Goal: Information Seeking & Learning: Find specific fact

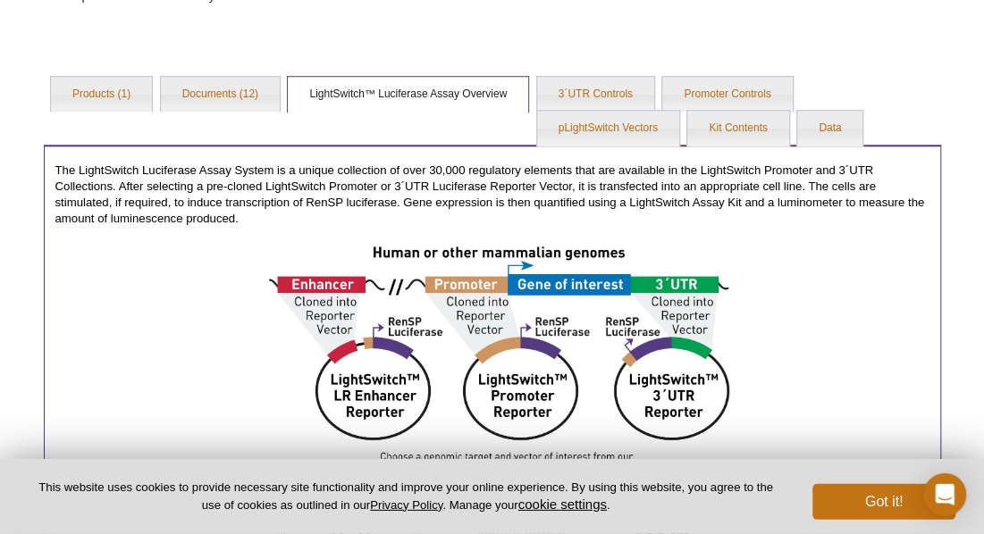
scroll to position [439, 0]
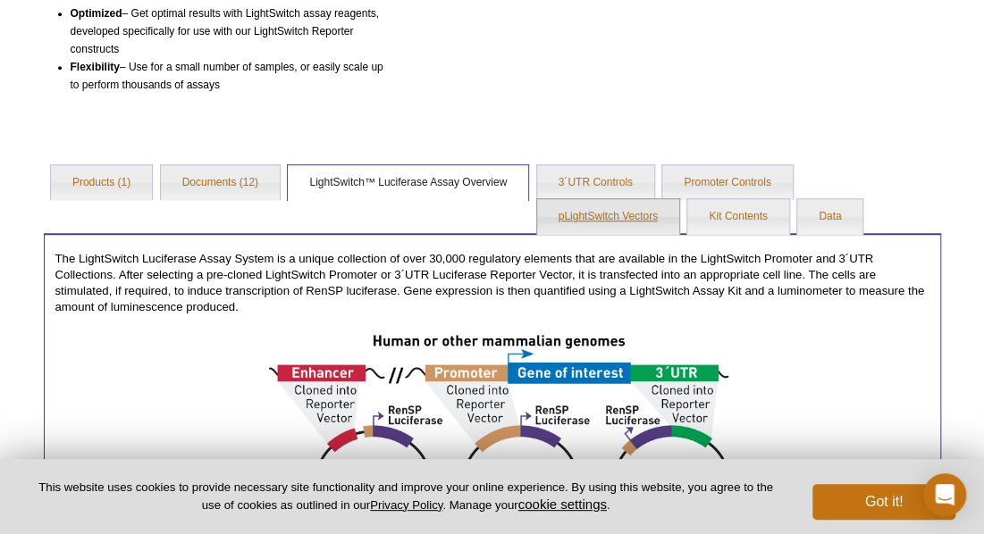
click at [587, 217] on link "pLightSwitch Vectors" at bounding box center [608, 217] width 142 height 36
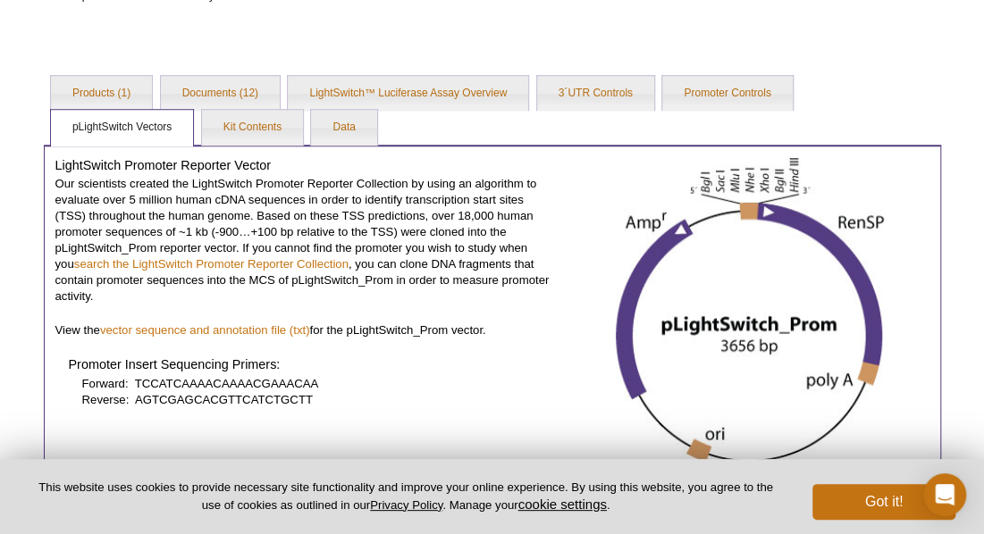
scroll to position [532, 0]
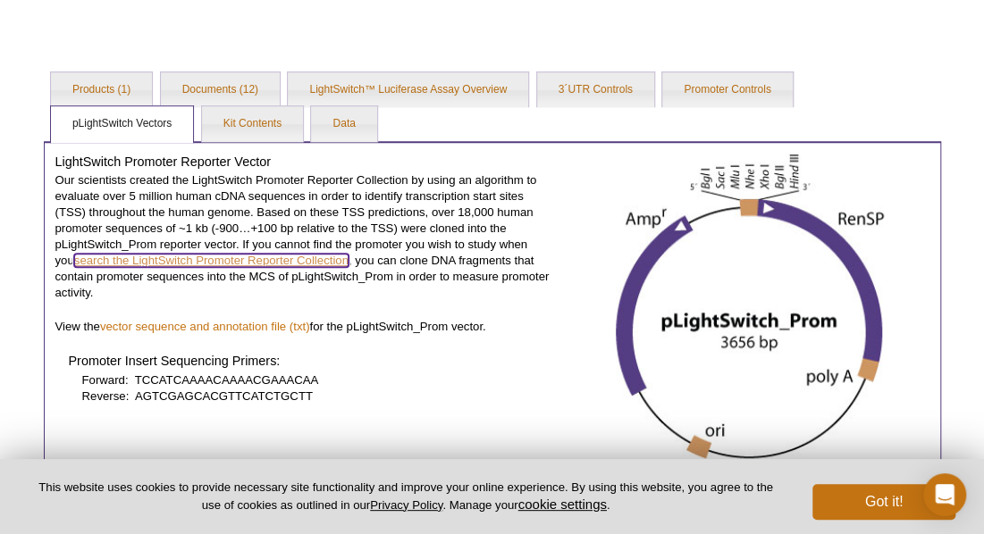
click at [315, 256] on link "search the LightSwitch Promoter Reporter Collection" at bounding box center [211, 260] width 274 height 13
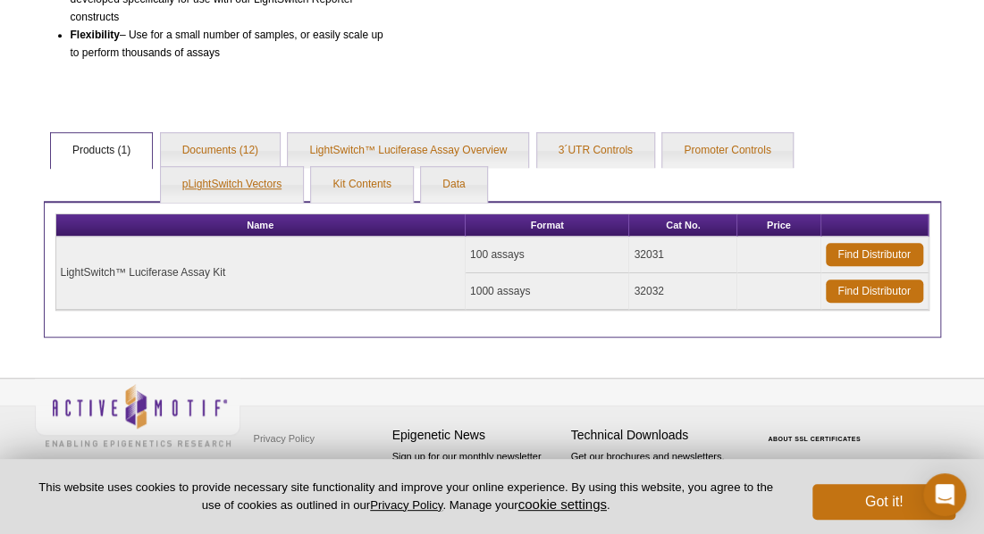
scroll to position [468, 0]
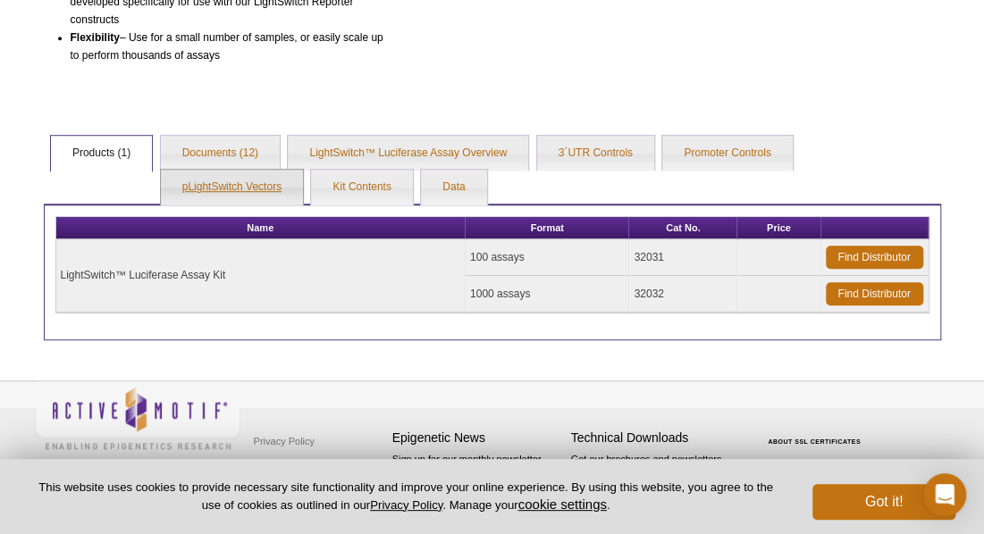
click at [240, 188] on link "pLightSwitch Vectors" at bounding box center [232, 188] width 142 height 36
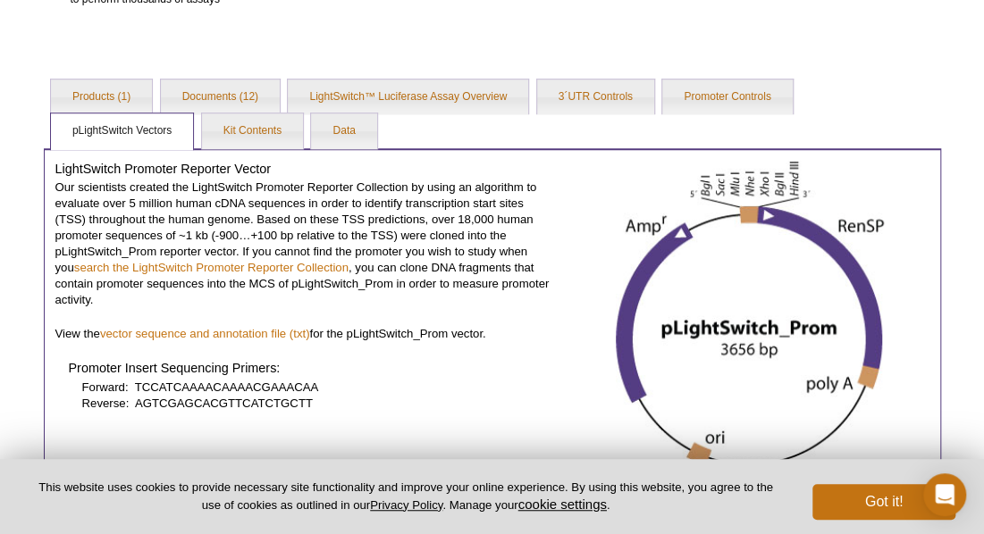
scroll to position [561, 0]
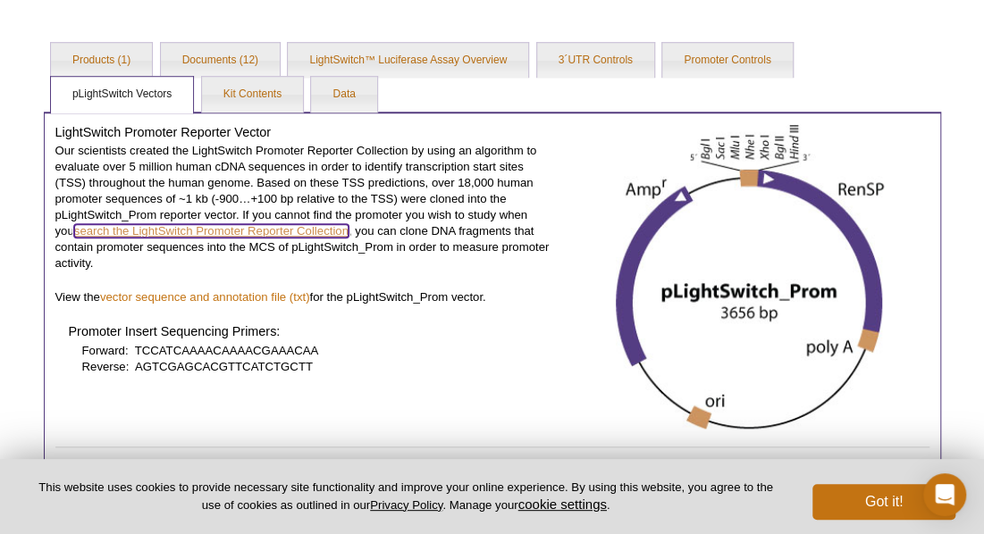
click at [248, 228] on link "search the LightSwitch Promoter Reporter Collection" at bounding box center [211, 230] width 274 height 13
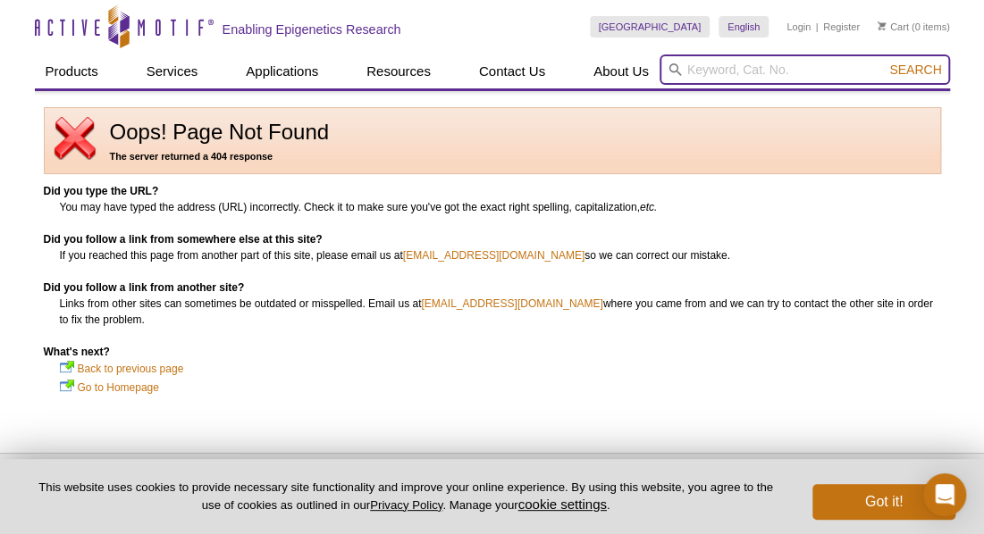
click at [791, 69] on input "search" at bounding box center [804, 69] width 290 height 30
type input "BAP1 Lucoferase vector"
click at [883, 62] on button "Search" at bounding box center [914, 70] width 63 height 16
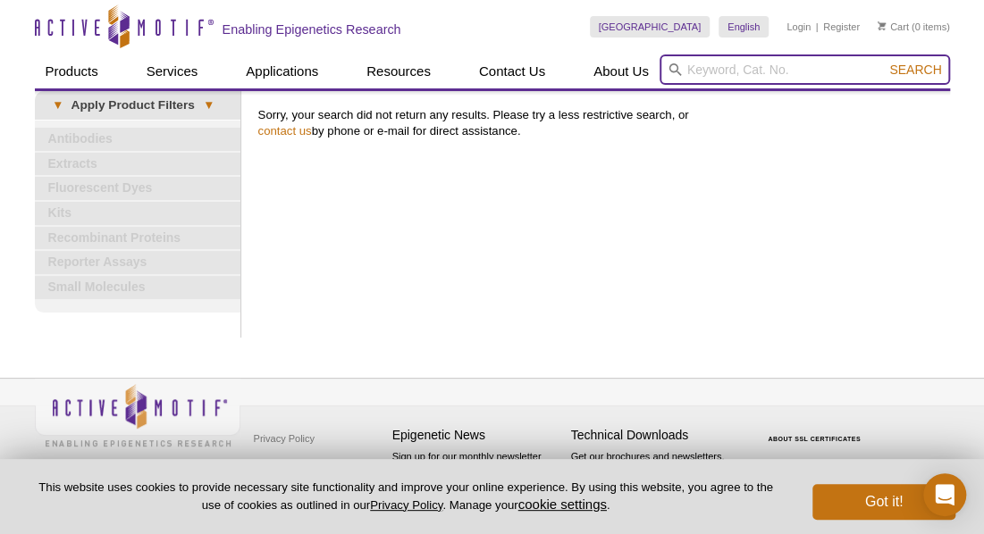
click at [708, 74] on input "search" at bounding box center [804, 69] width 290 height 30
type input "BAP1 Luciferase"
click at [883, 62] on button "Search" at bounding box center [914, 70] width 63 height 16
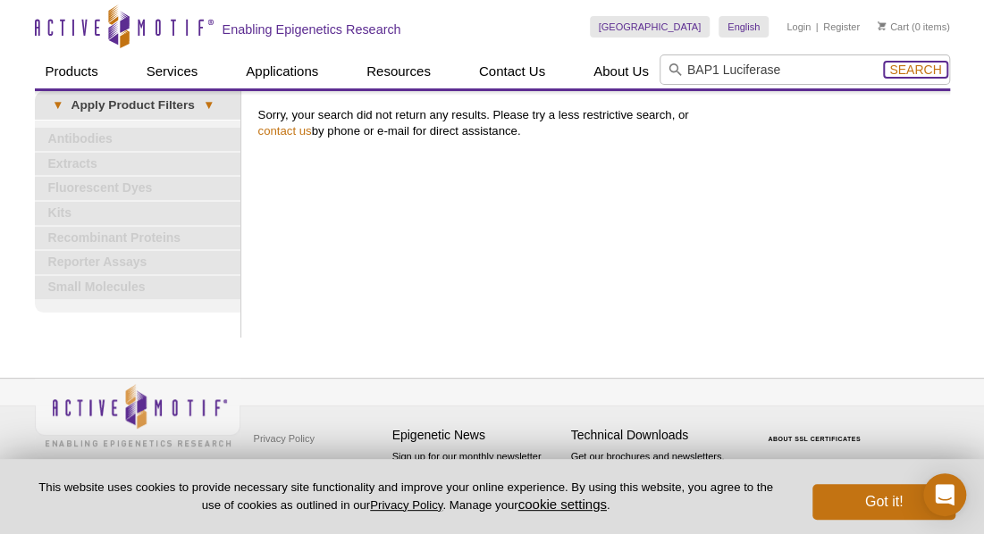
click at [927, 72] on span "Search" at bounding box center [915, 70] width 52 height 14
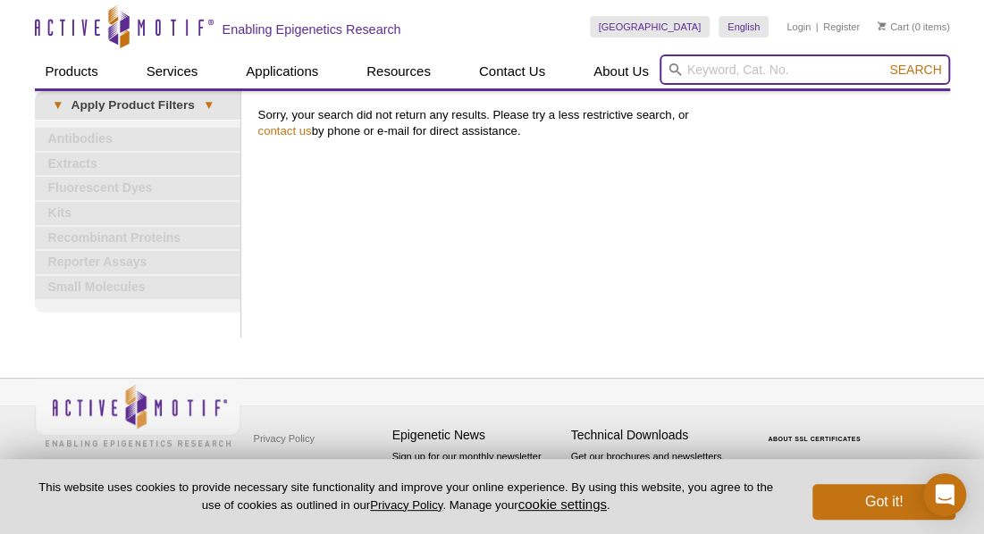
click at [790, 71] on input "search" at bounding box center [804, 69] width 290 height 30
type input "BAP1 Promoter"
click at [883, 62] on button "Search" at bounding box center [914, 70] width 63 height 16
